Goal: Find specific page/section: Locate a particular part of the current website

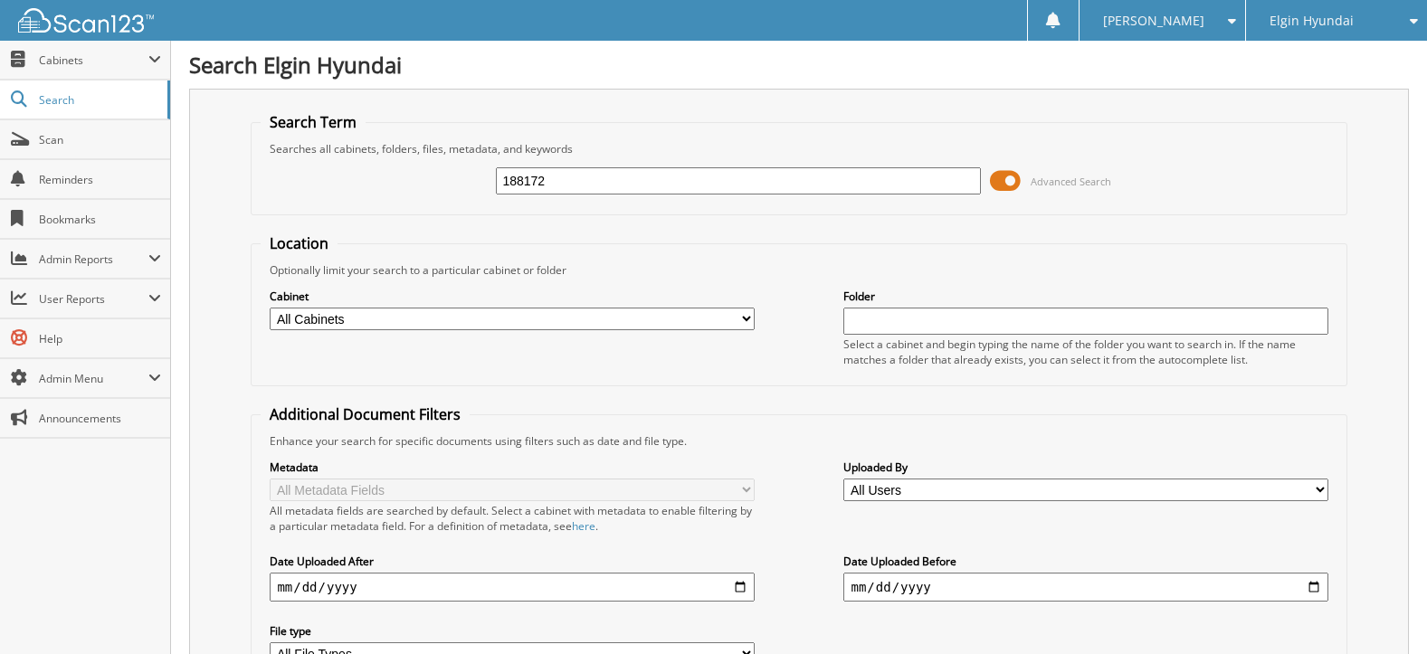
type input "188172"
click at [604, 174] on input "188172" at bounding box center [738, 180] width 484 height 27
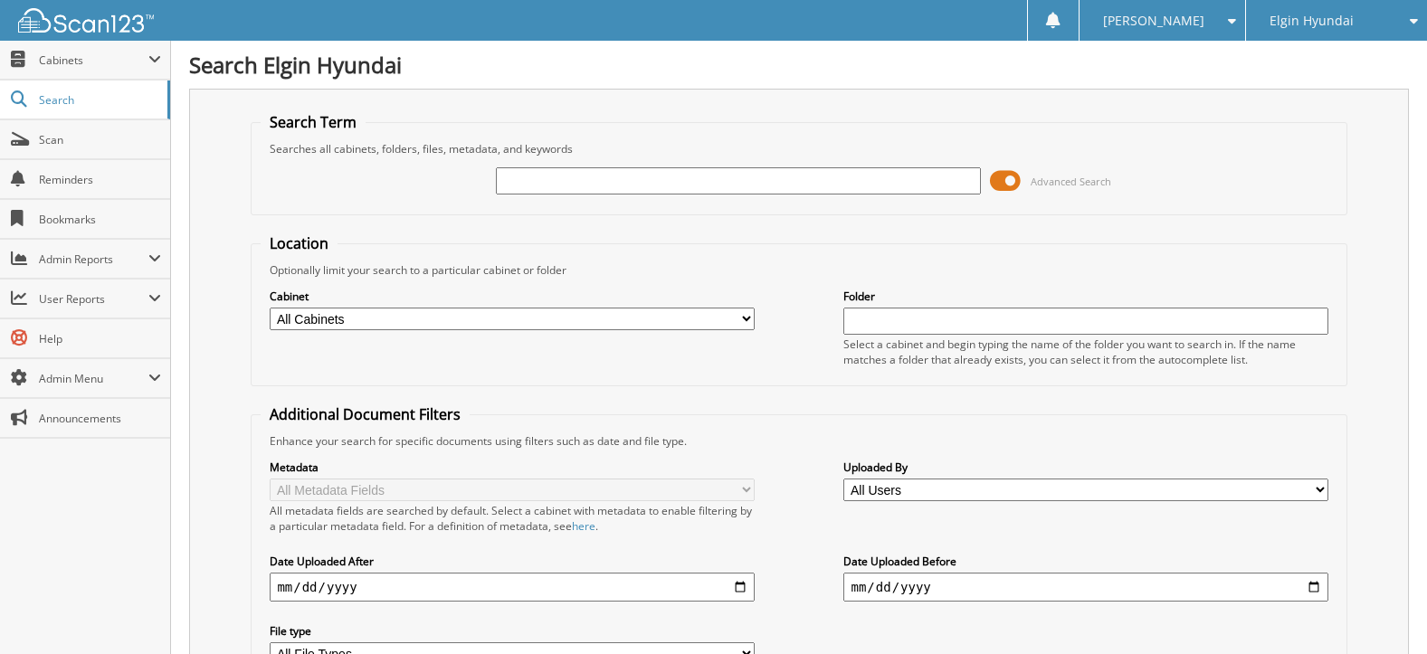
click at [532, 190] on input "text" at bounding box center [738, 180] width 484 height 27
paste input "1HGCR2F34GA188172"
type input "1HGCR2F34GA188172"
drag, startPoint x: 598, startPoint y: 178, endPoint x: 638, endPoint y: 178, distance: 39.8
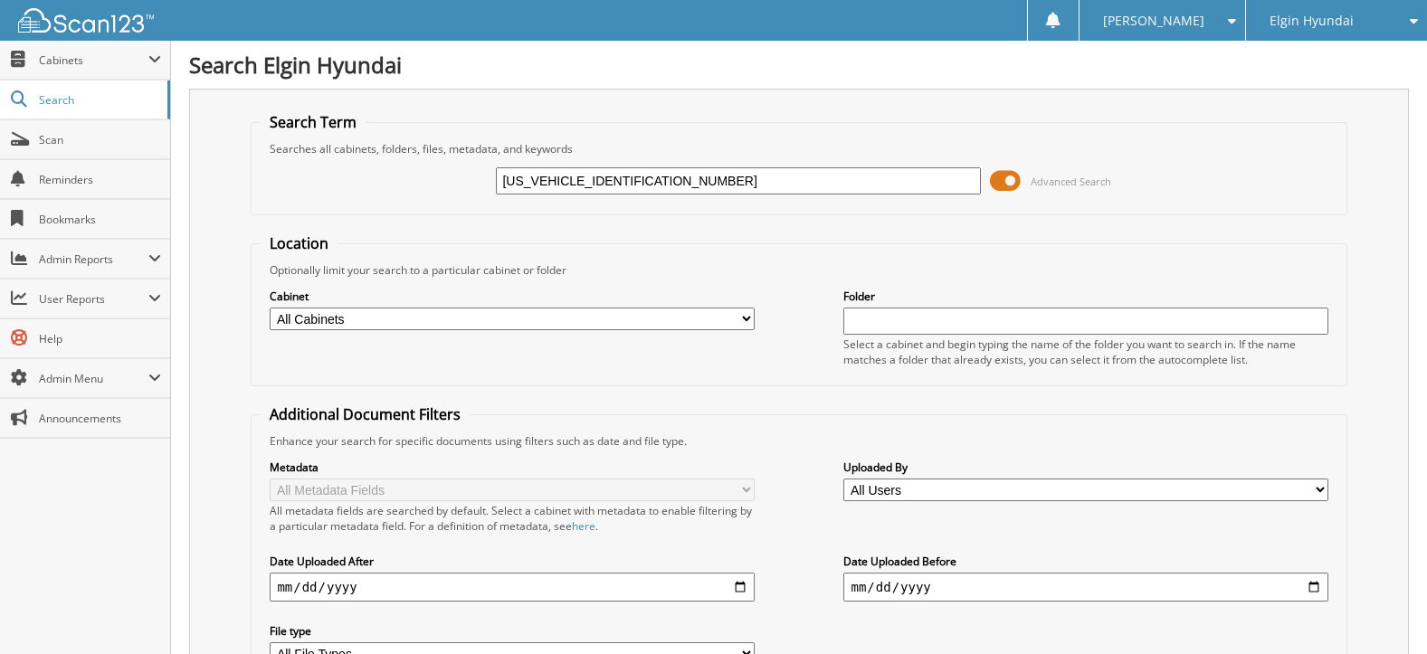
click at [638, 178] on input "[US_VEHICLE_IDENTIFICATION_NUMBER]" at bounding box center [738, 180] width 484 height 27
click at [670, 174] on input "[US_VEHICLE_IDENTIFICATION_NUMBER]" at bounding box center [738, 180] width 484 height 27
click at [1291, 15] on span "Elgin Hyundai" at bounding box center [1312, 20] width 84 height 11
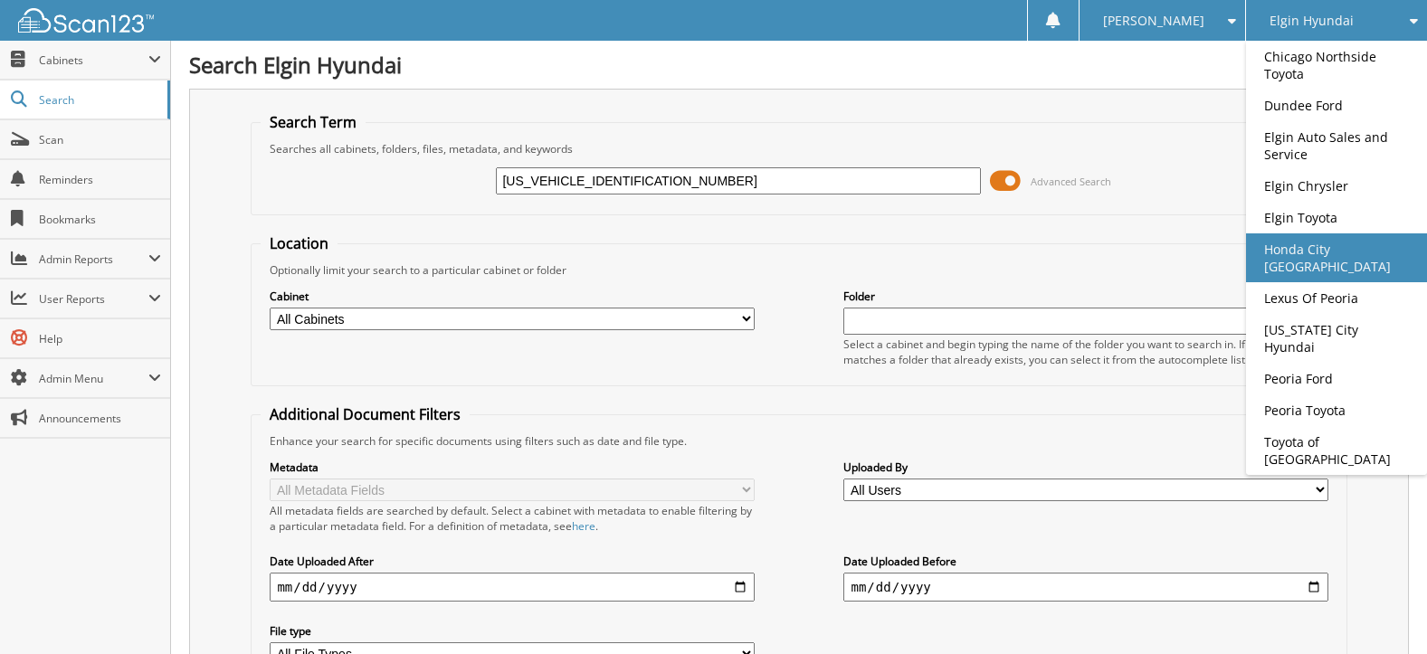
click at [1329, 250] on link "Honda City [GEOGRAPHIC_DATA]" at bounding box center [1336, 257] width 181 height 49
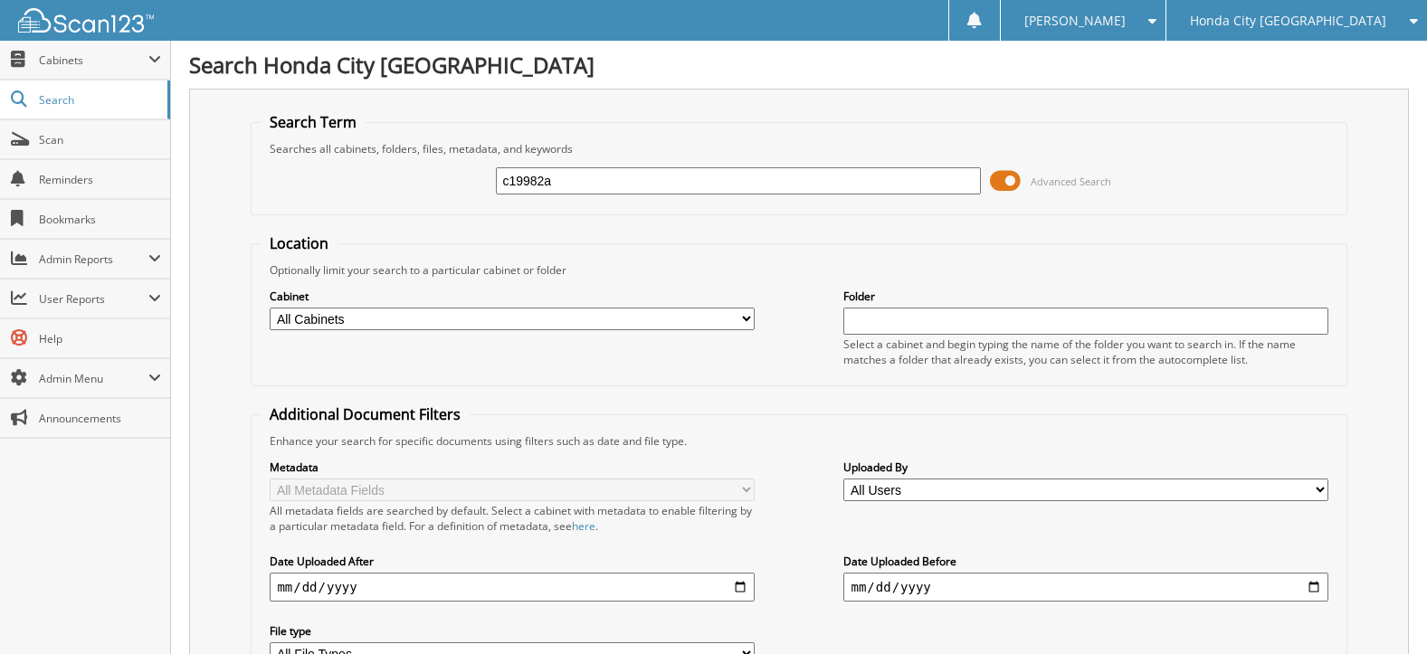
type input "c19982a"
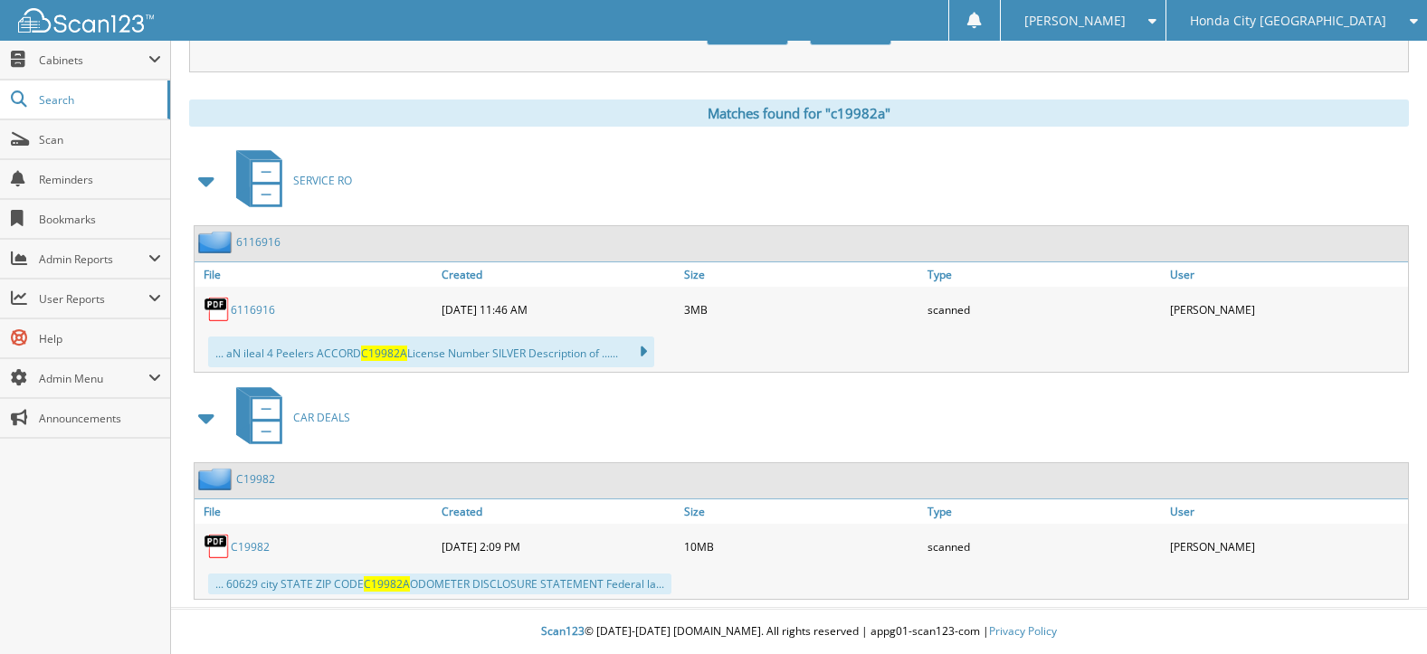
click at [243, 547] on link "C19982" at bounding box center [250, 546] width 39 height 15
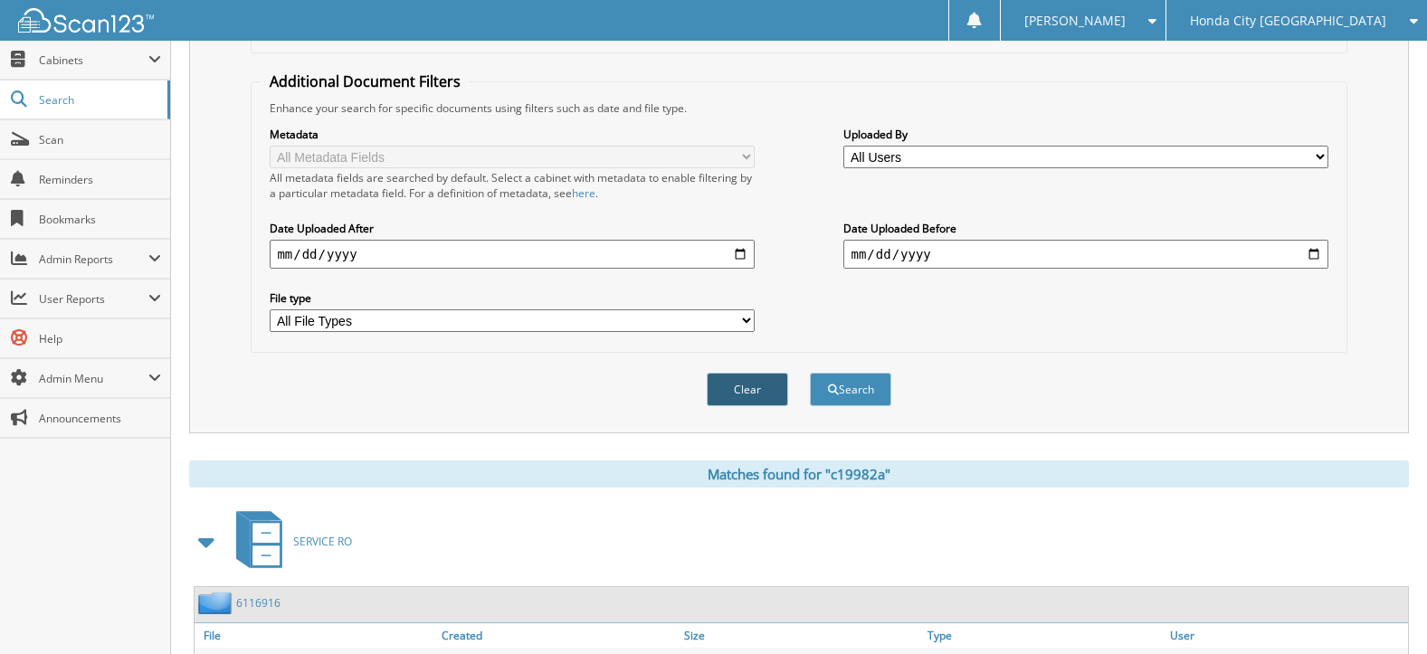
click at [727, 389] on button "Clear" at bounding box center [747, 389] width 81 height 33
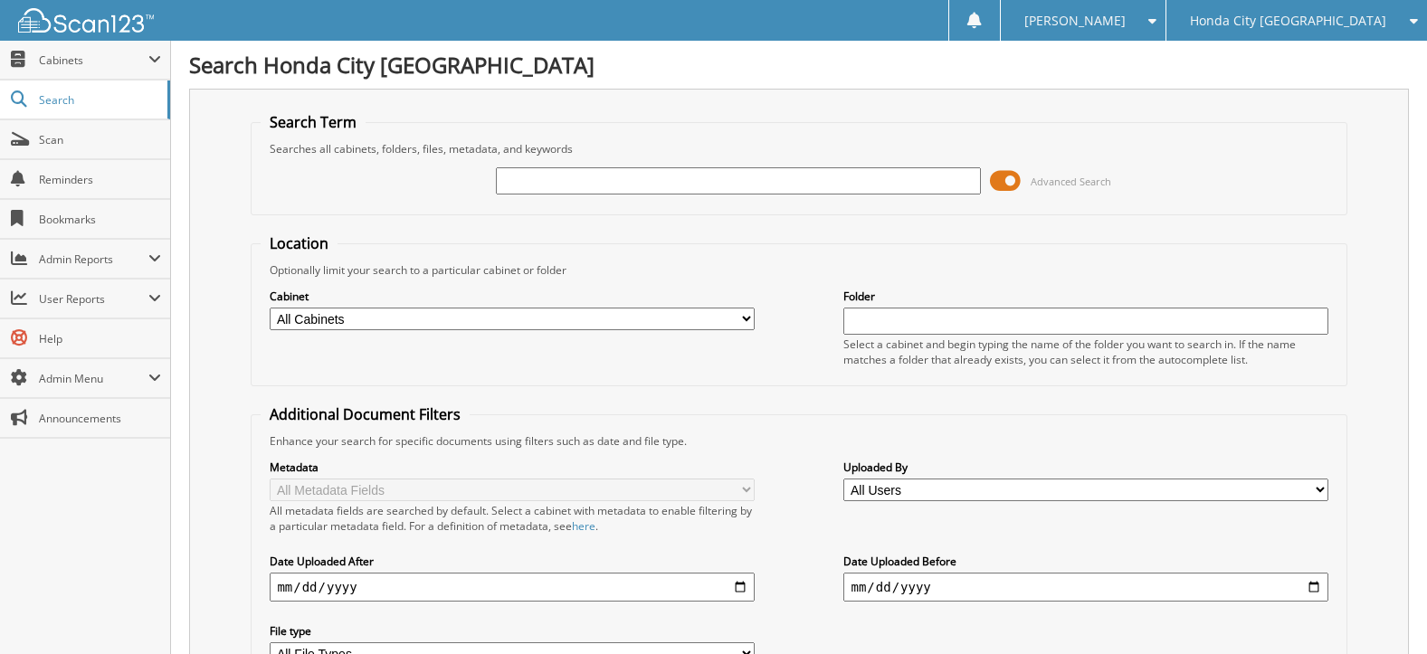
click at [621, 186] on input "text" at bounding box center [738, 180] width 484 height 27
type input "h23070a"
click at [1393, 11] on div "Honda City [GEOGRAPHIC_DATA]" at bounding box center [1296, 20] width 242 height 41
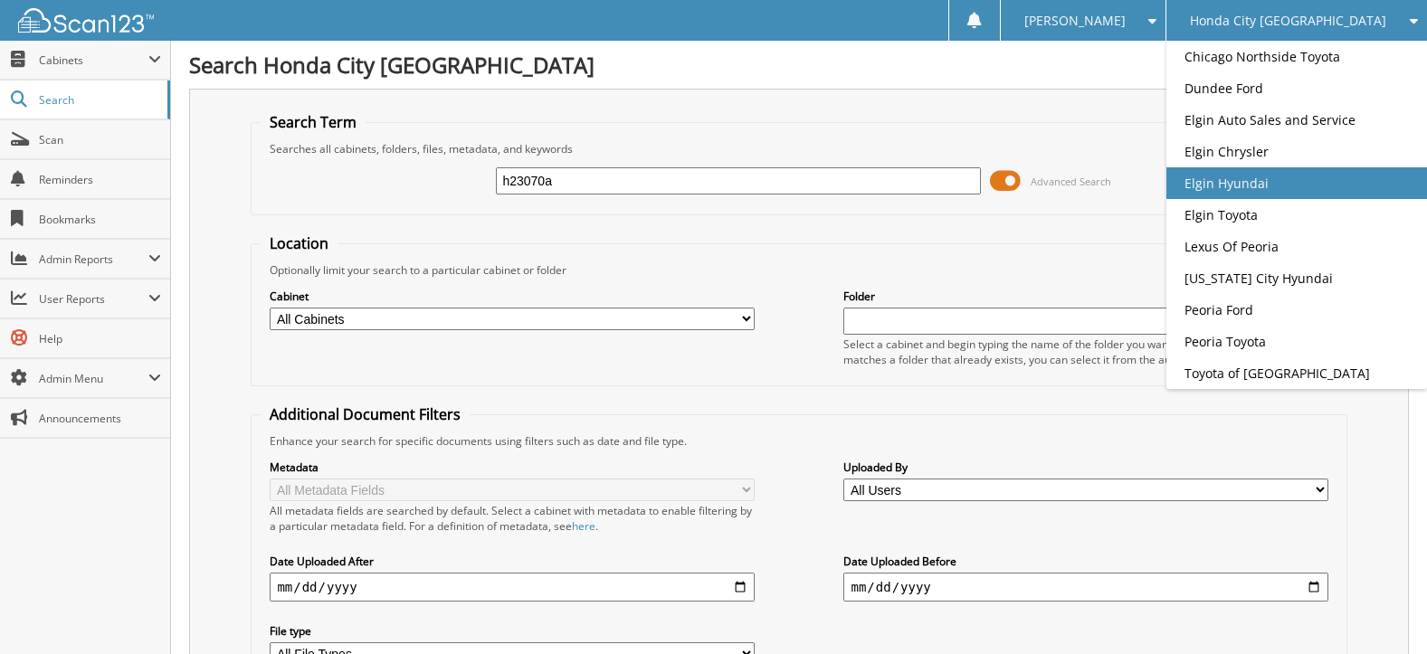
click at [1311, 199] on link "Elgin Hyundai" at bounding box center [1296, 183] width 261 height 32
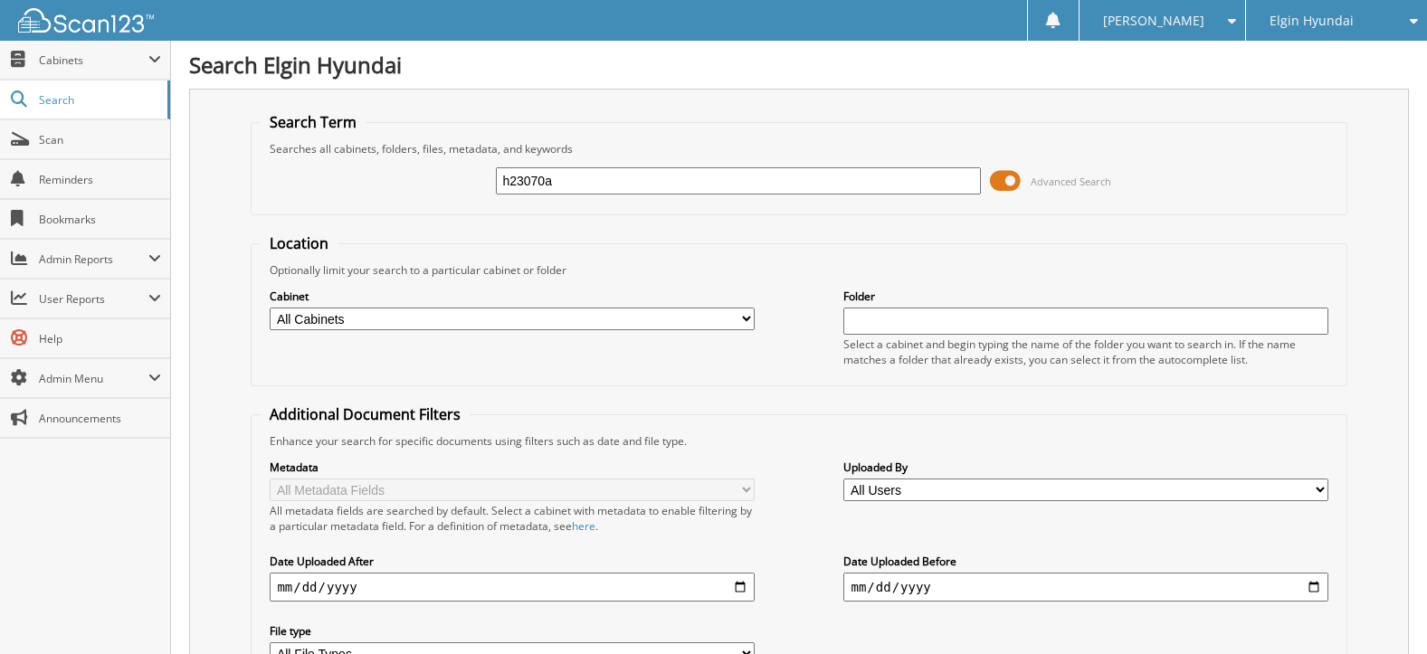
type input "h23070a"
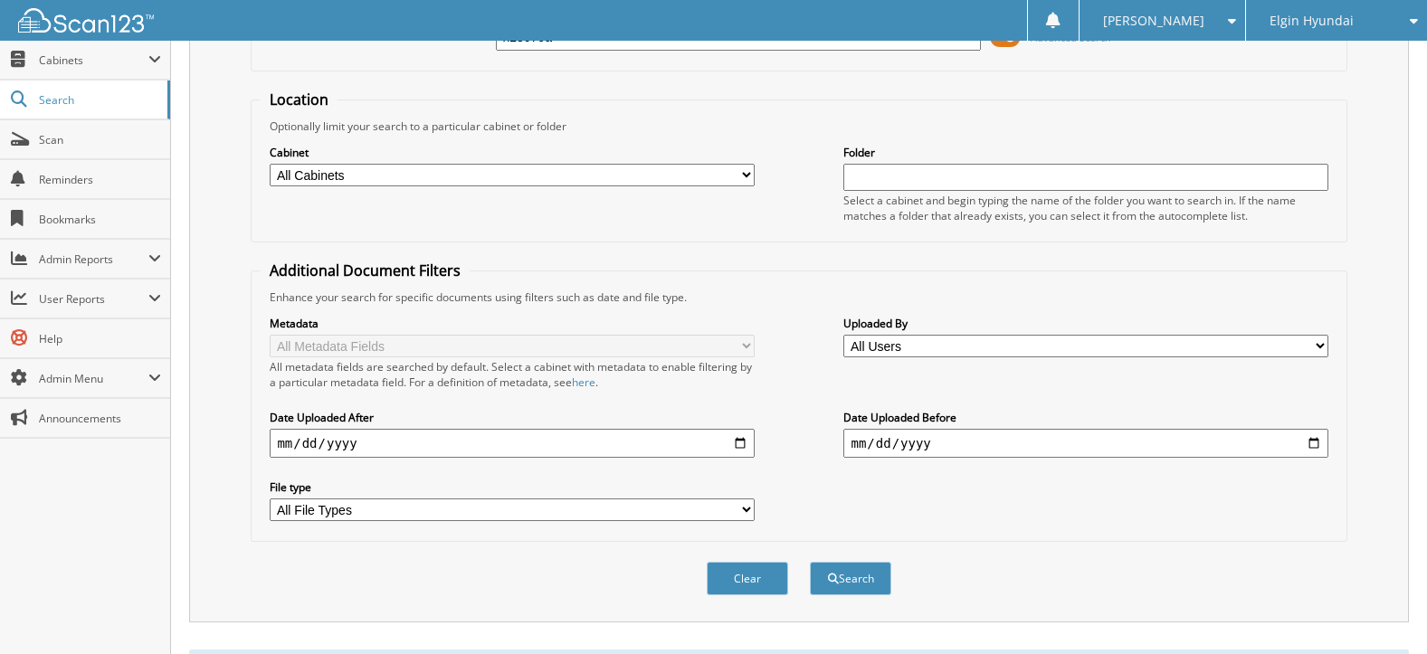
scroll to position [680, 0]
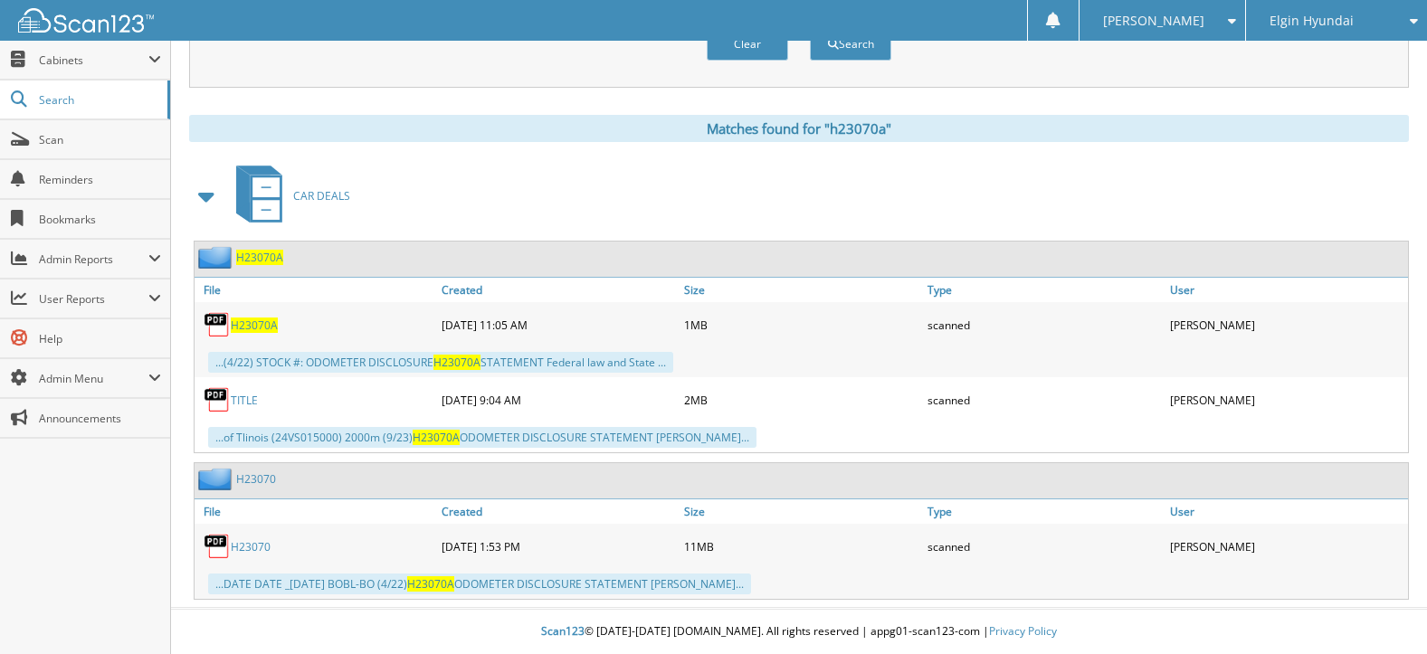
click at [262, 325] on span "H23070A" at bounding box center [254, 325] width 47 height 15
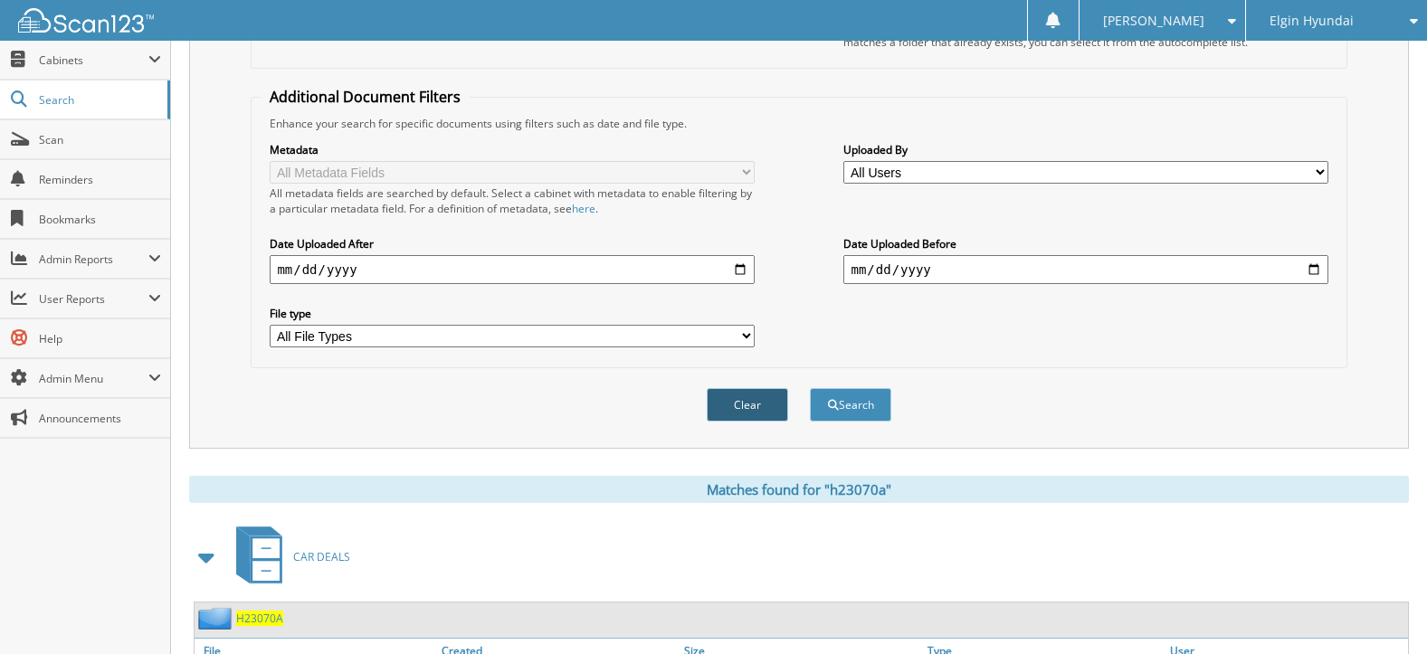
click at [737, 401] on button "Clear" at bounding box center [747, 404] width 81 height 33
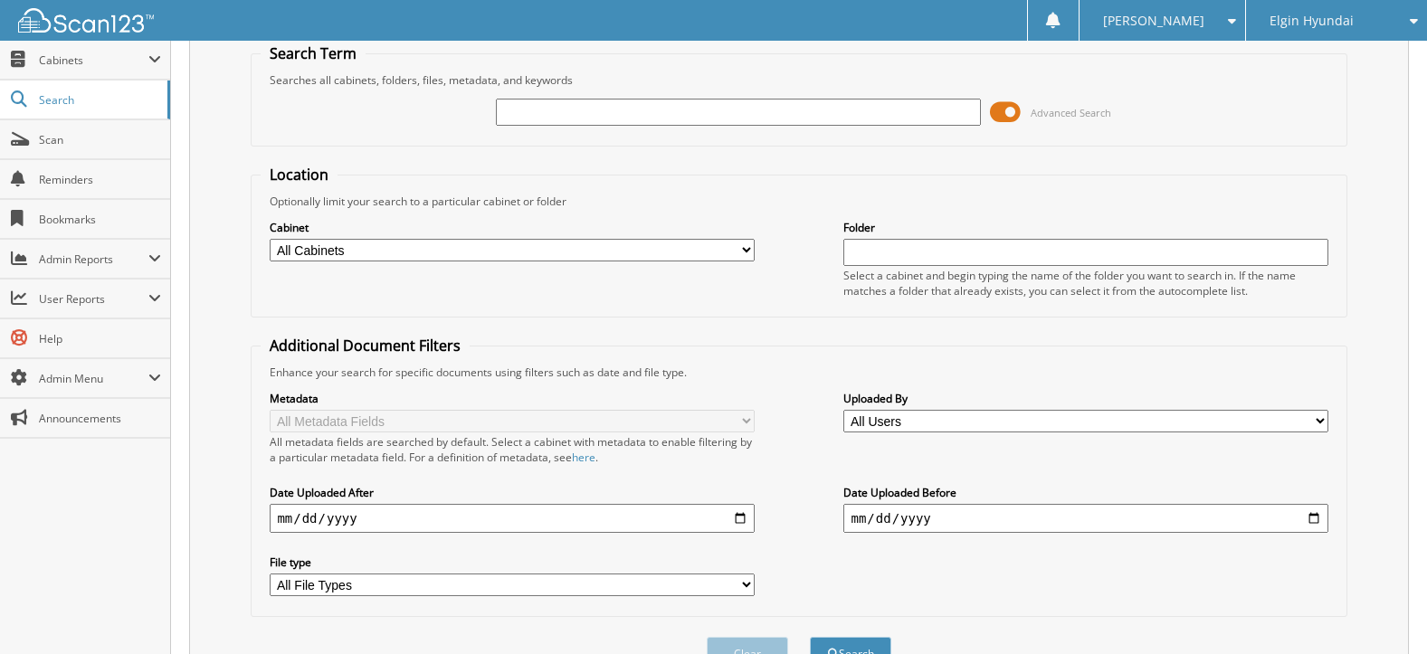
scroll to position [0, 0]
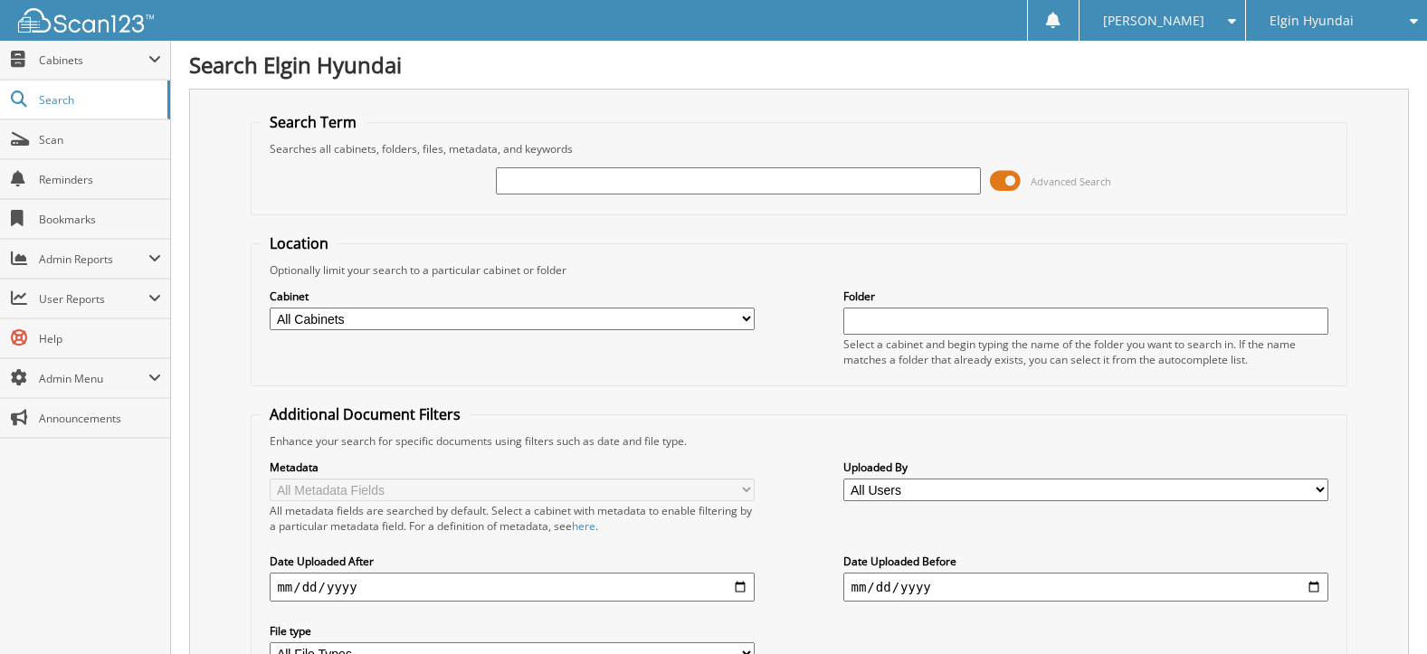
click at [677, 183] on input "text" at bounding box center [738, 180] width 484 height 27
type input "dh23020b"
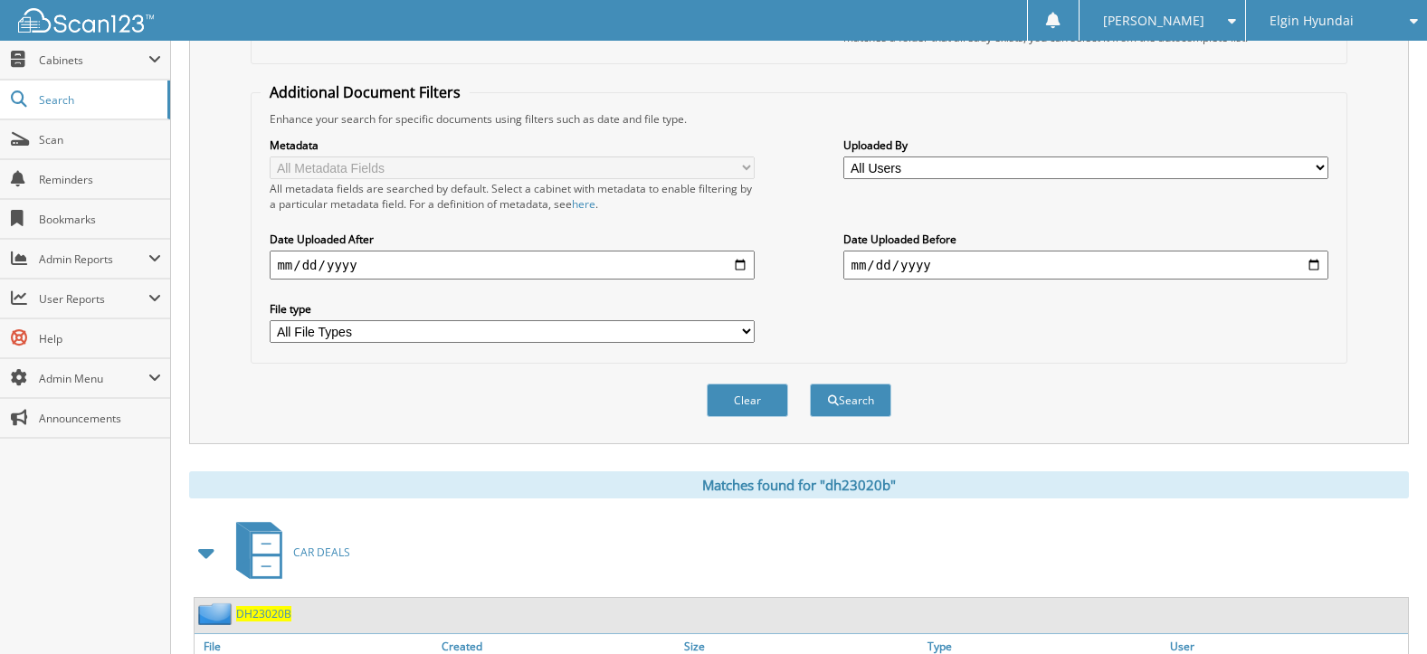
scroll to position [633, 0]
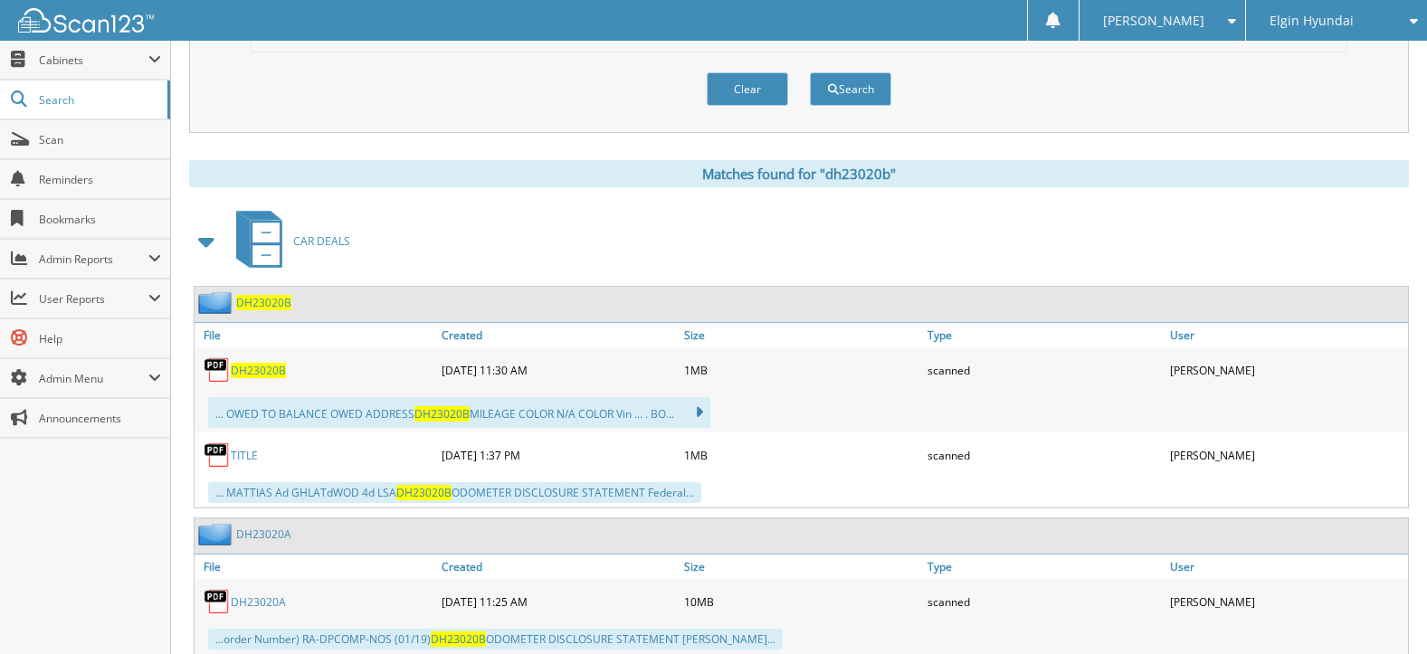
click at [266, 367] on span "DH23020B" at bounding box center [258, 370] width 55 height 15
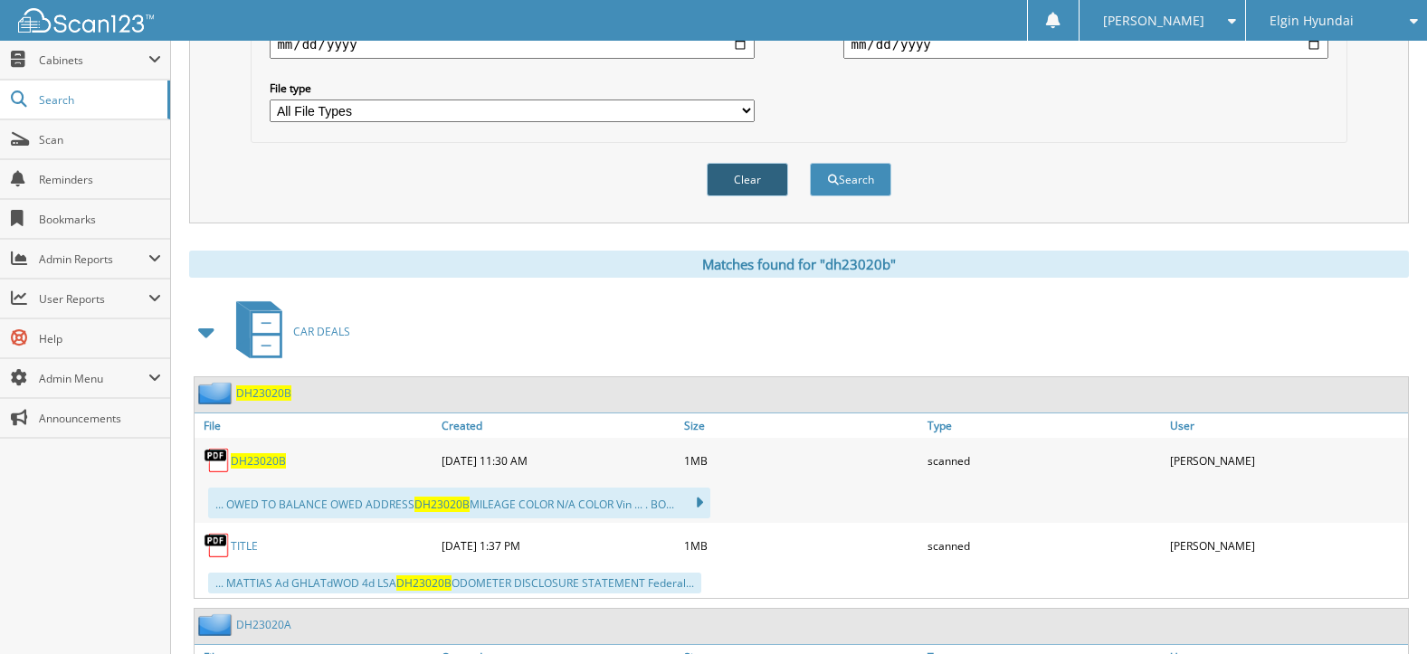
click at [725, 193] on button "Clear" at bounding box center [747, 179] width 81 height 33
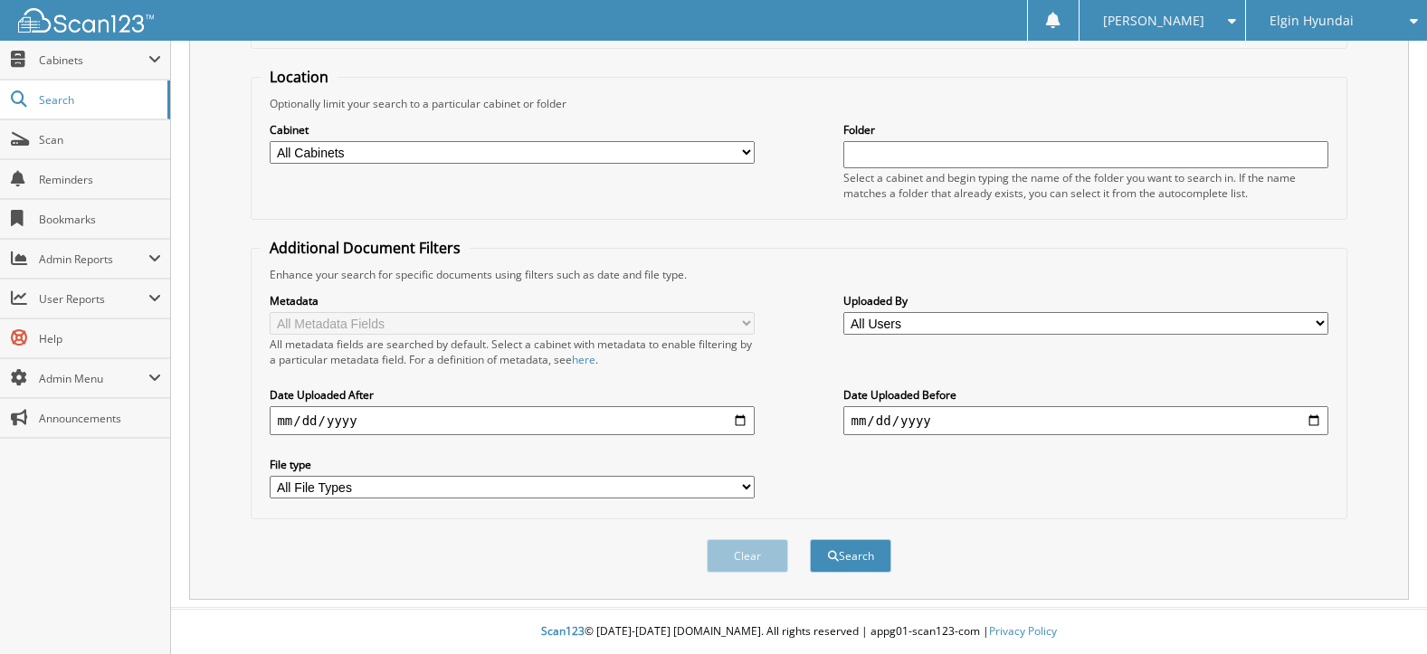
scroll to position [0, 0]
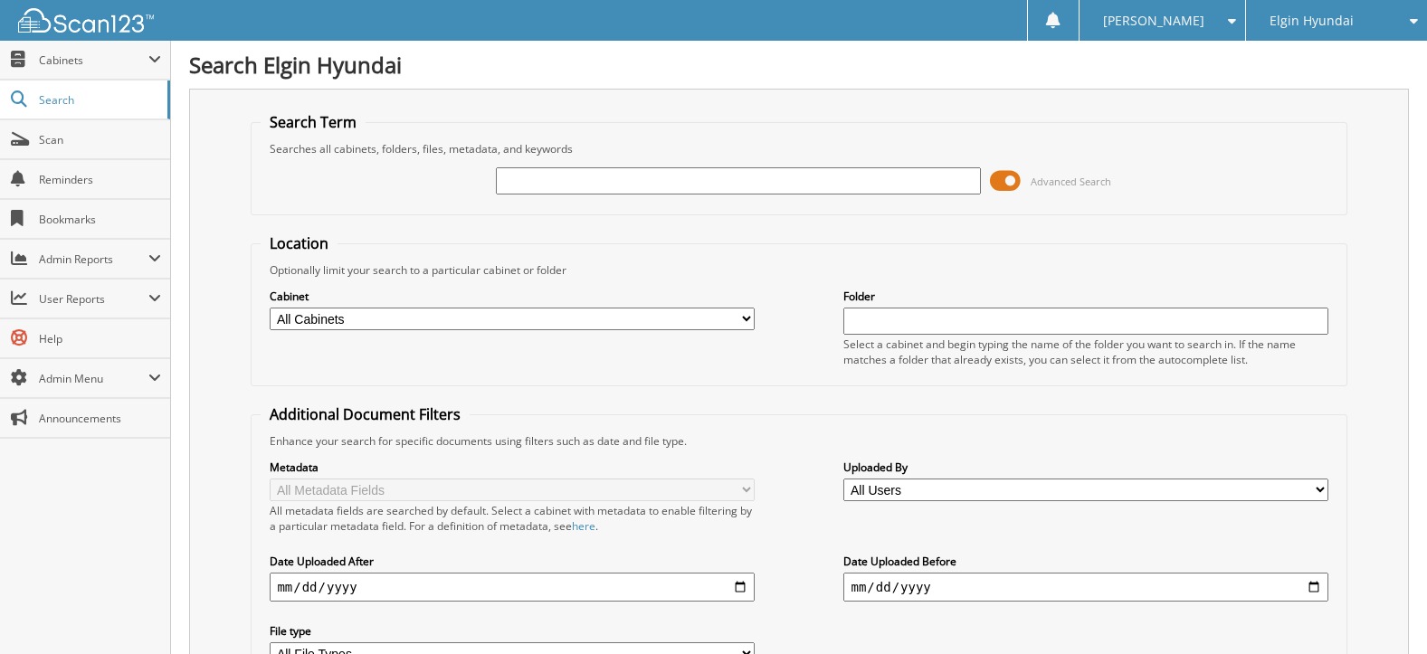
click at [622, 177] on input "text" at bounding box center [738, 180] width 484 height 27
click at [775, 185] on input "text" at bounding box center [738, 180] width 484 height 27
type input "rtg2084a"
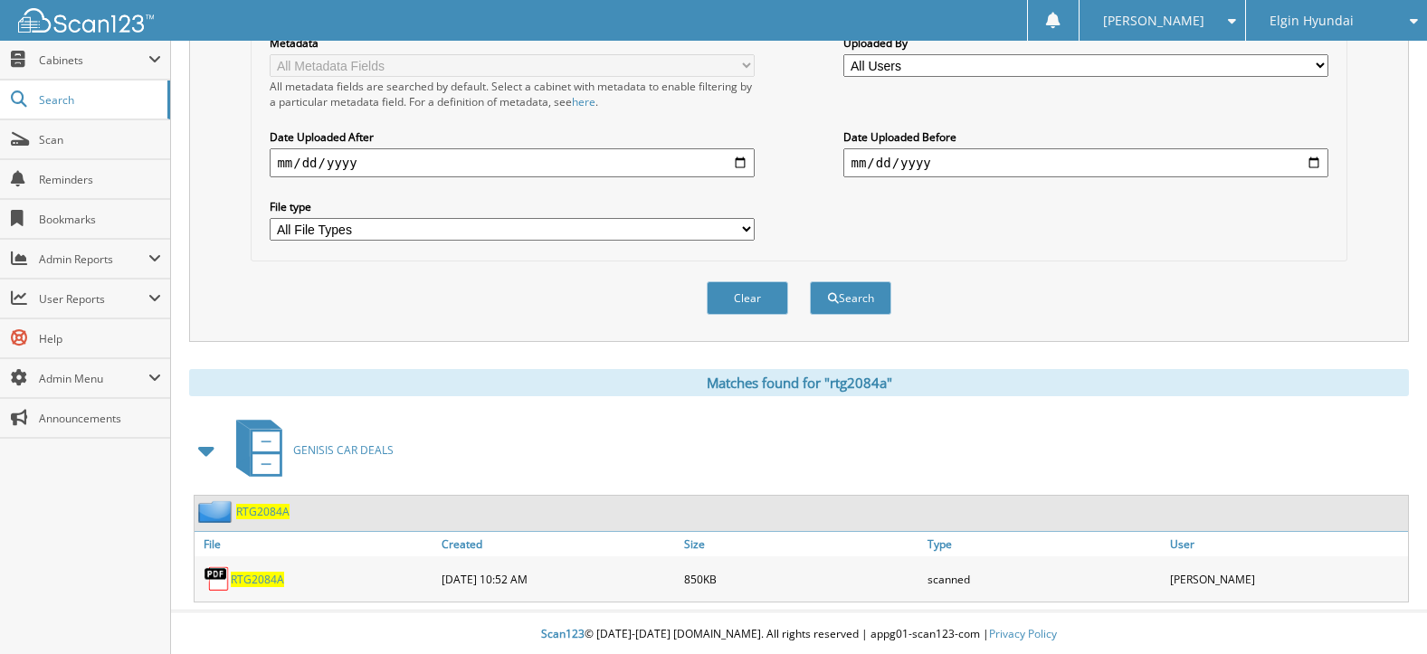
scroll to position [428, 0]
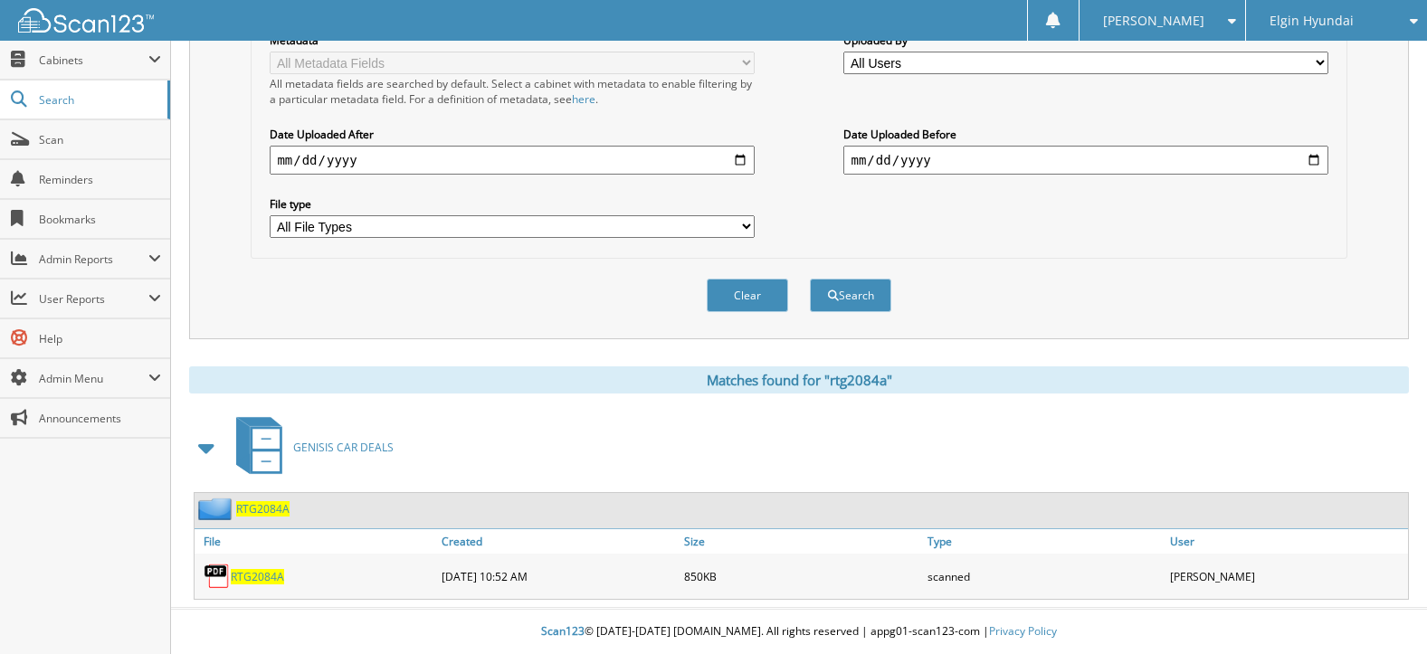
click at [252, 567] on div "RTG2084A" at bounding box center [316, 576] width 242 height 36
click at [256, 575] on span "RTG2084A" at bounding box center [257, 576] width 53 height 15
